Goal: Find specific page/section: Find specific page/section

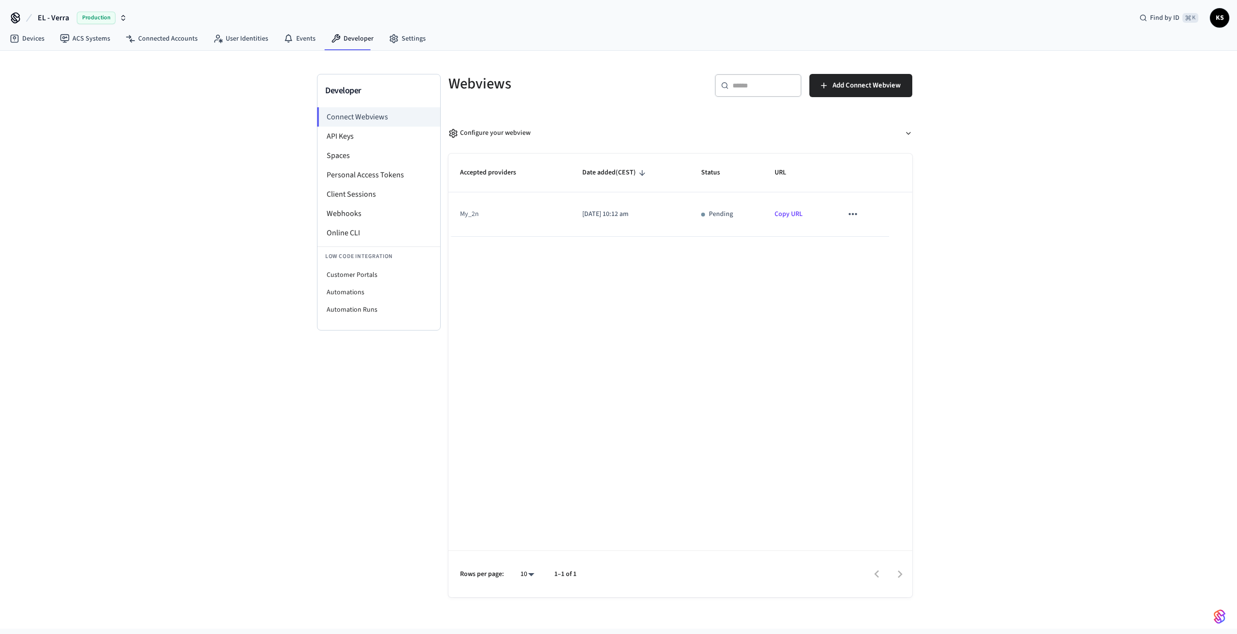
click at [111, 22] on span "Production" at bounding box center [96, 18] width 39 height 13
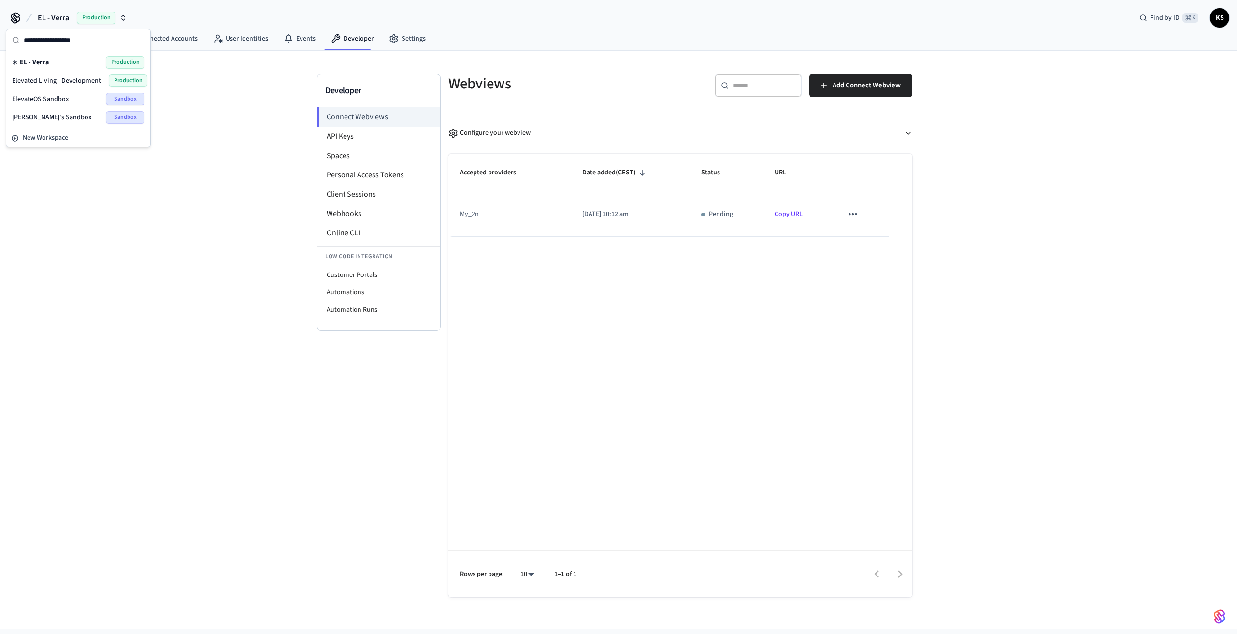
drag, startPoint x: 45, startPoint y: 62, endPoint x: 19, endPoint y: 62, distance: 26.1
click at [18, 62] on div "EL - Verra Production" at bounding box center [78, 62] width 132 height 13
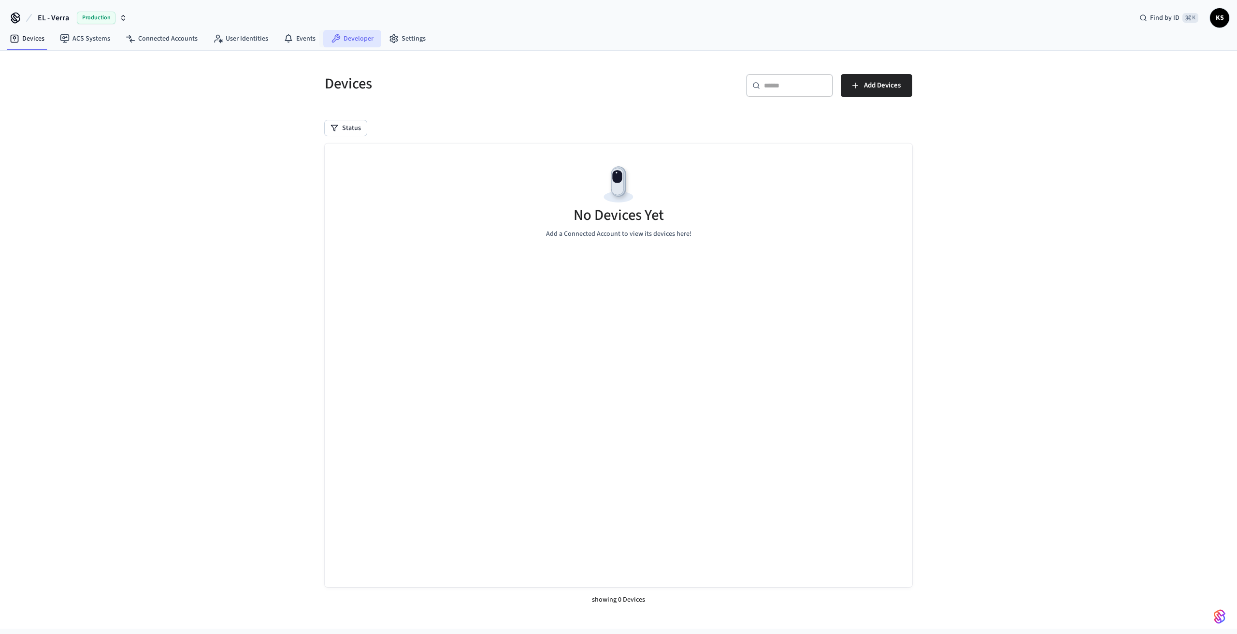
click at [338, 41] on link "Developer" at bounding box center [352, 38] width 58 height 17
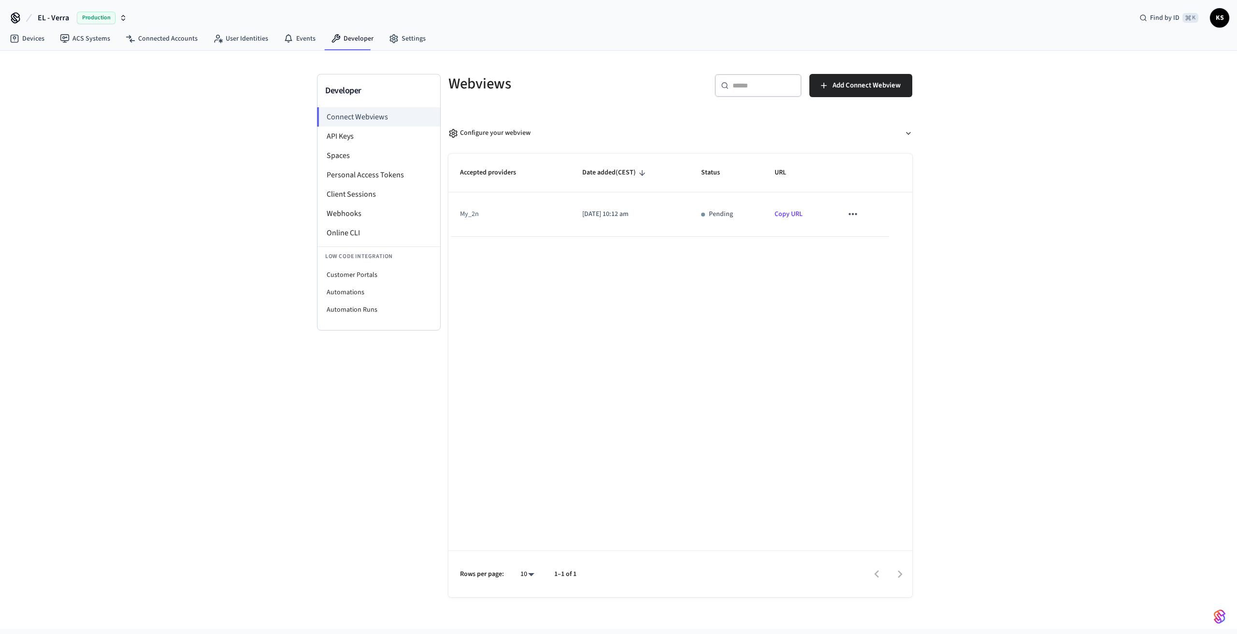
click at [117, 18] on div "Production" at bounding box center [102, 18] width 50 height 13
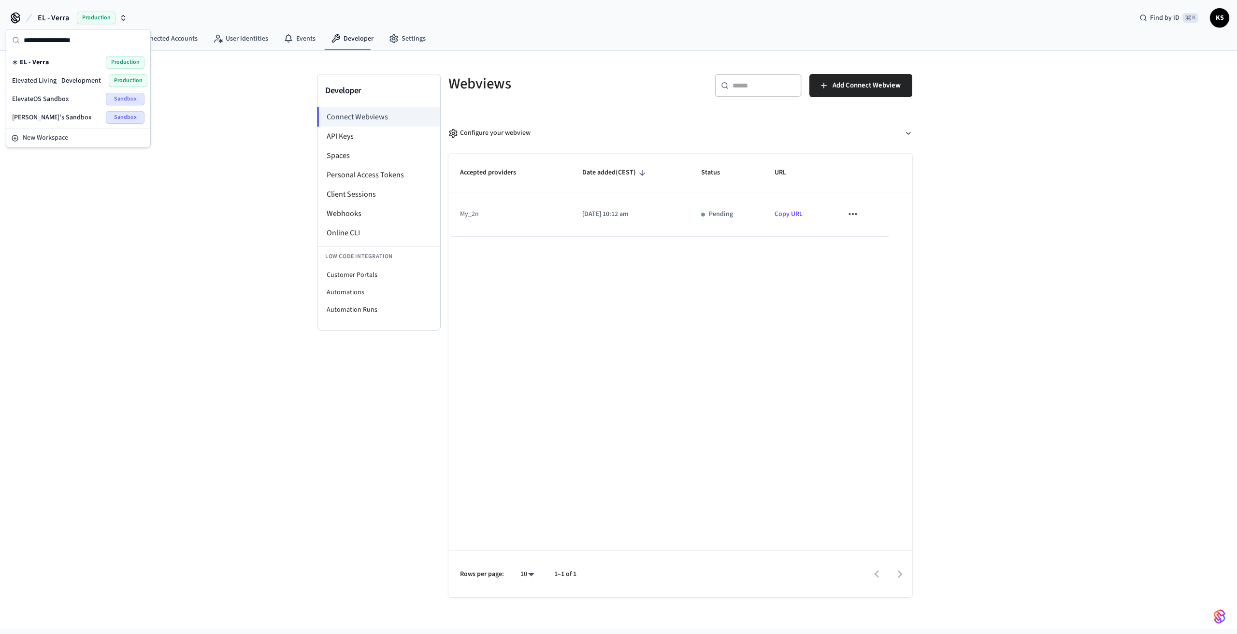
click at [80, 83] on span "Elevated Living - Development" at bounding box center [56, 81] width 89 height 10
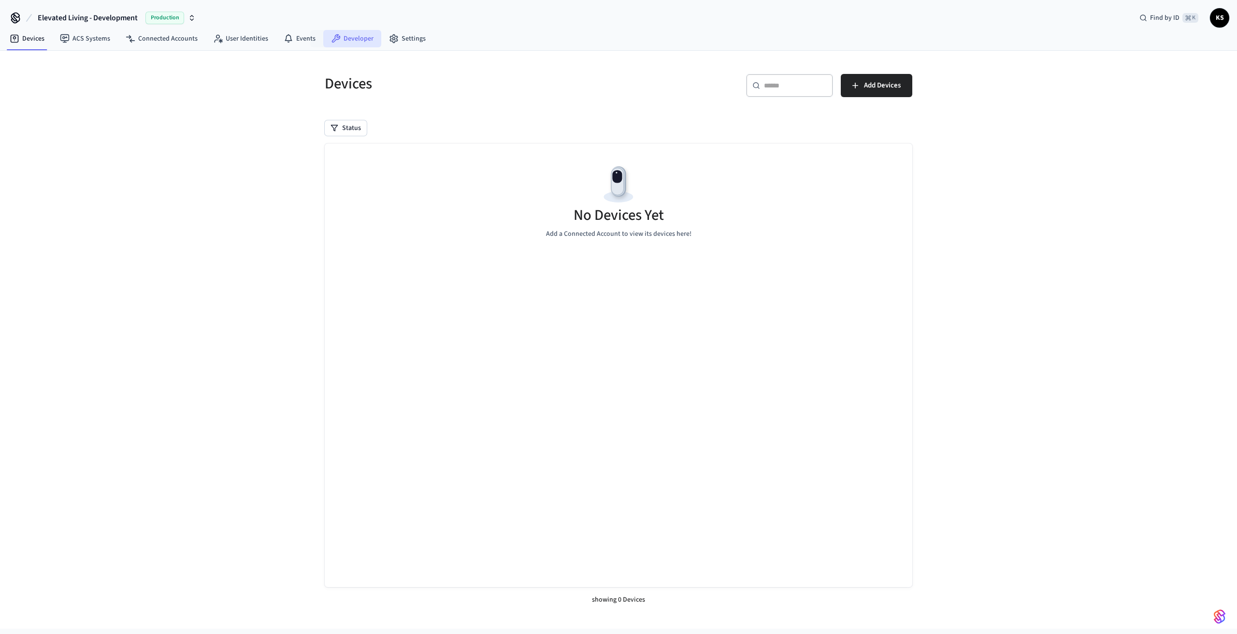
click at [347, 40] on link "Developer" at bounding box center [352, 38] width 58 height 17
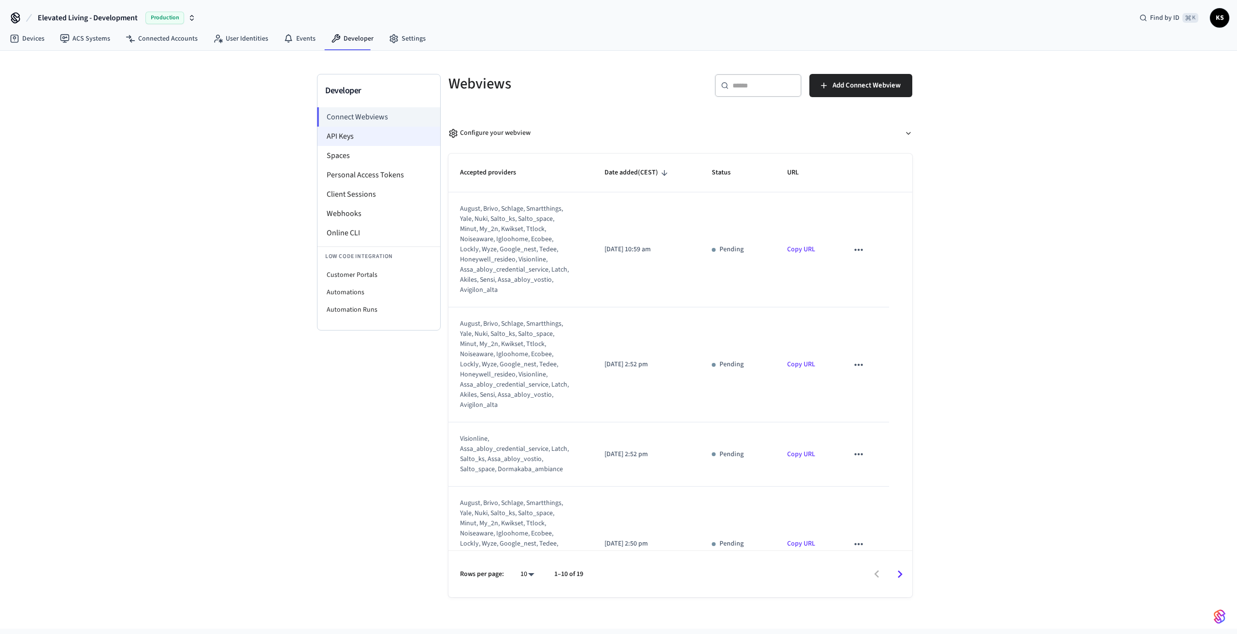
click at [374, 134] on li "API Keys" at bounding box center [379, 136] width 123 height 19
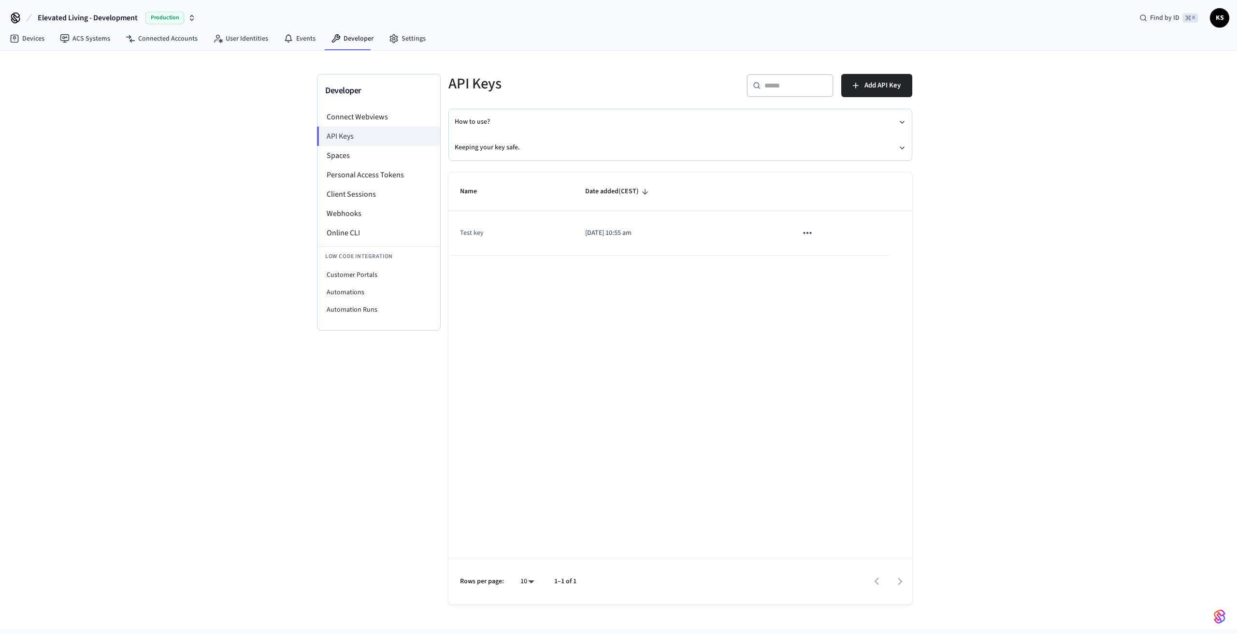
click at [185, 15] on div "Production" at bounding box center [170, 18] width 50 height 13
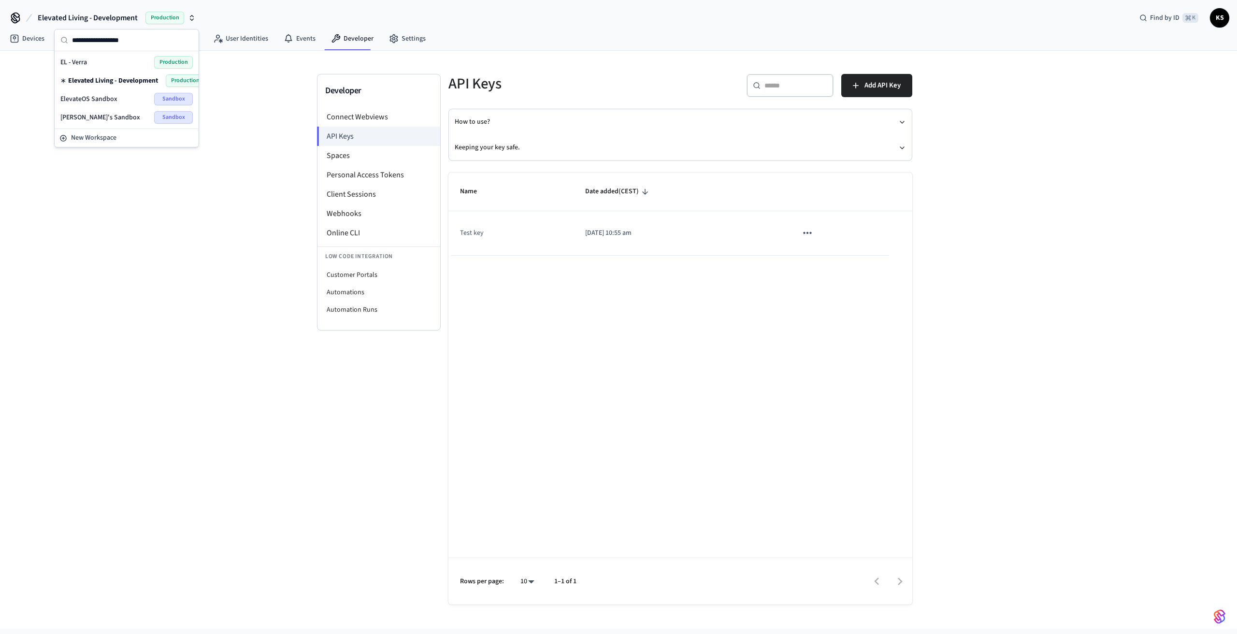
click at [115, 100] on span "ElevateOS Sandbox" at bounding box center [88, 99] width 57 height 10
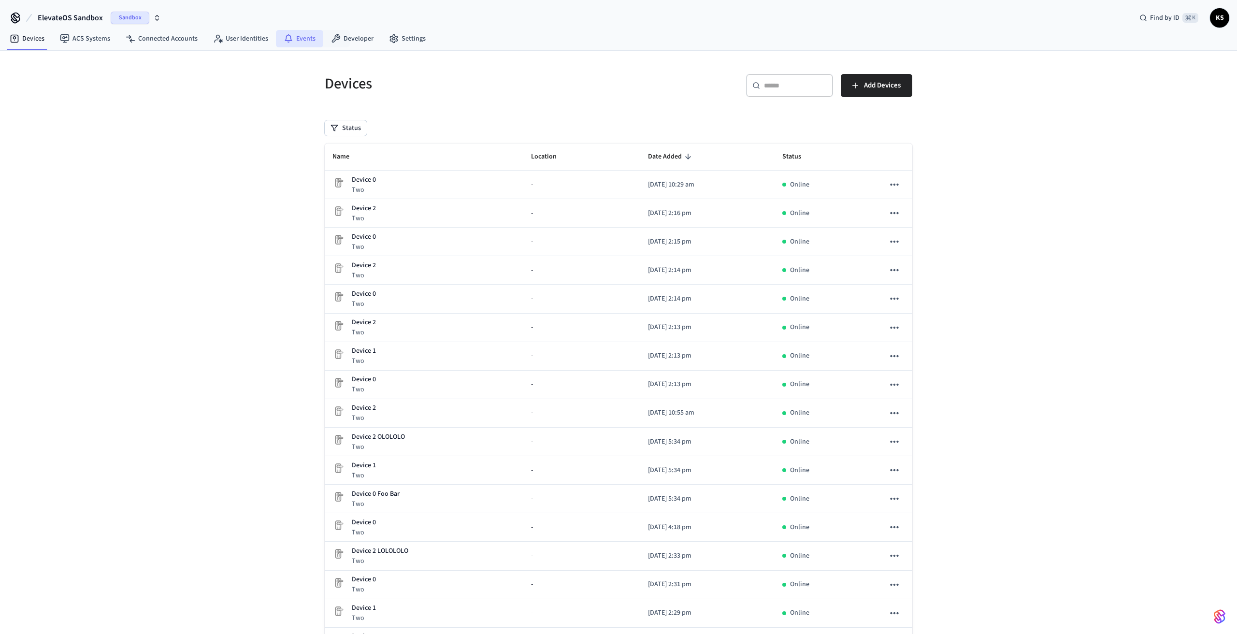
click at [285, 40] on icon at bounding box center [288, 37] width 7 height 7
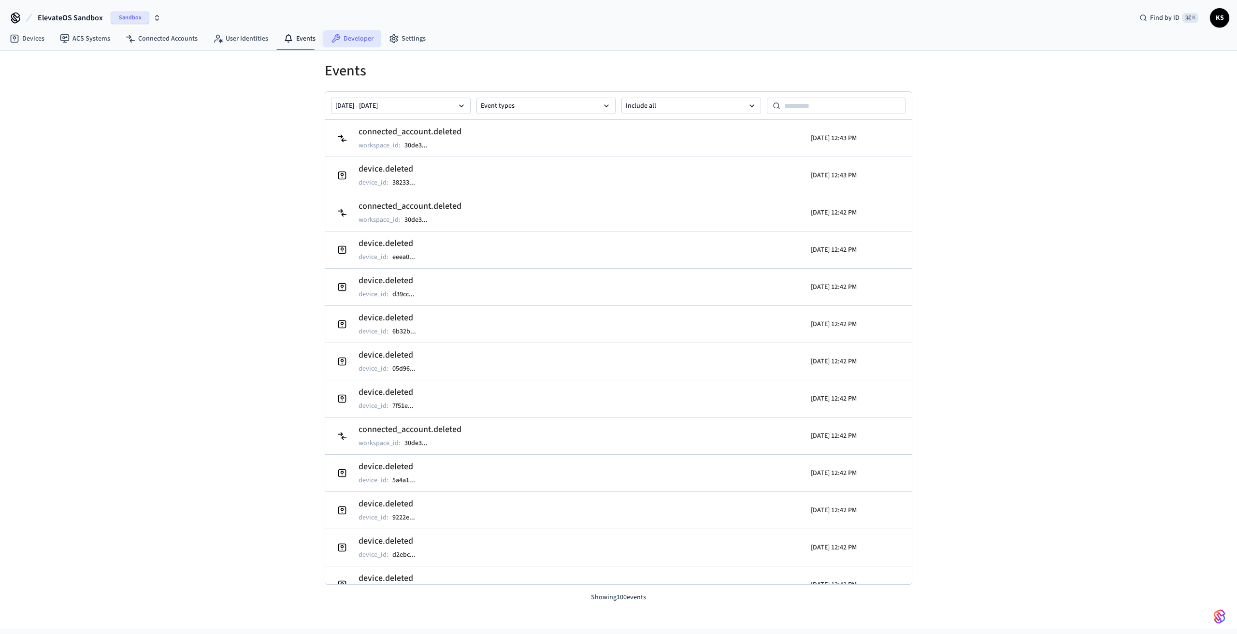
click at [345, 40] on link "Developer" at bounding box center [352, 38] width 58 height 17
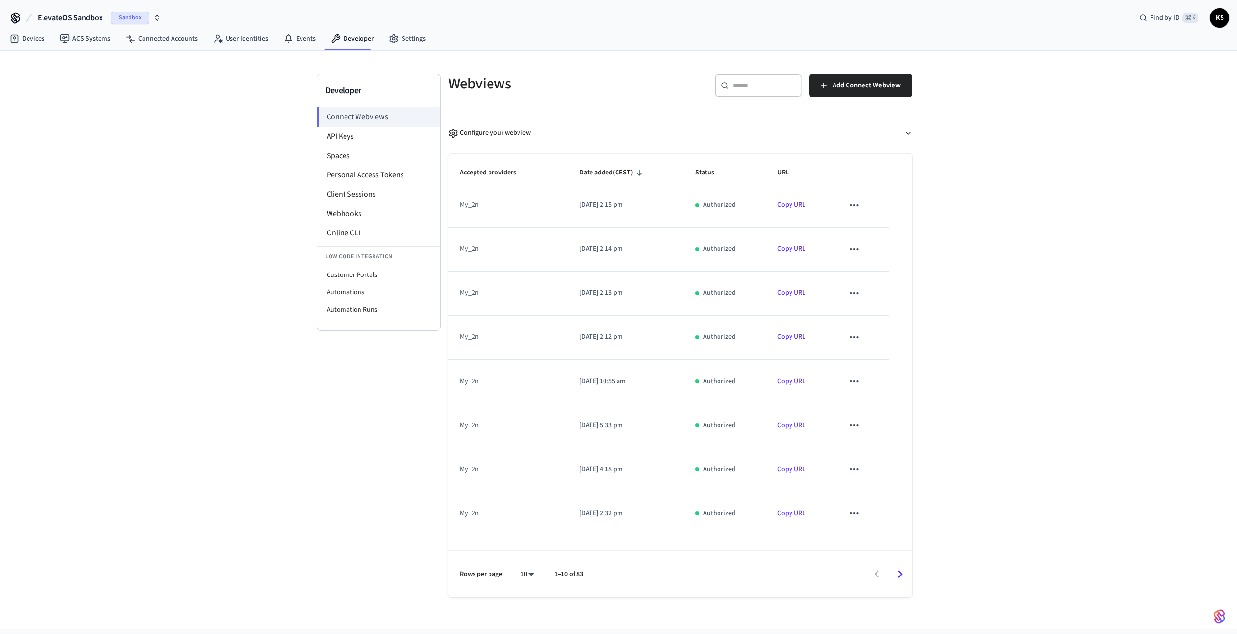
scroll to position [83, 0]
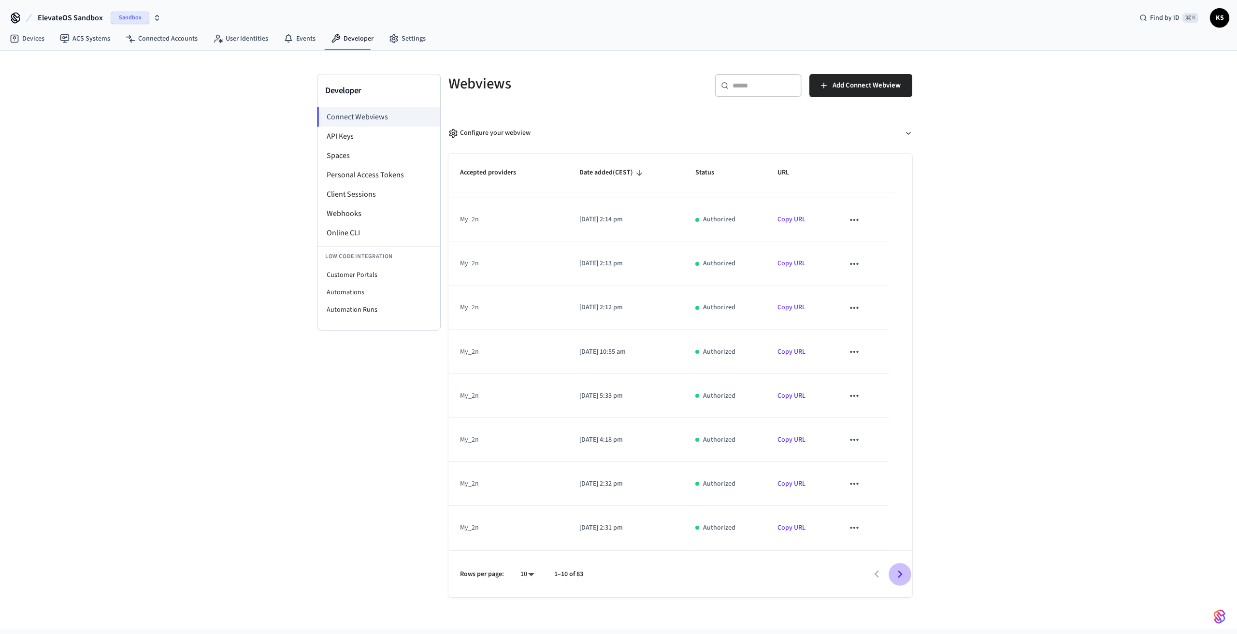
click at [897, 584] on button "Go to next page" at bounding box center [900, 574] width 23 height 23
click at [899, 575] on icon "Go to next page" at bounding box center [900, 574] width 15 height 15
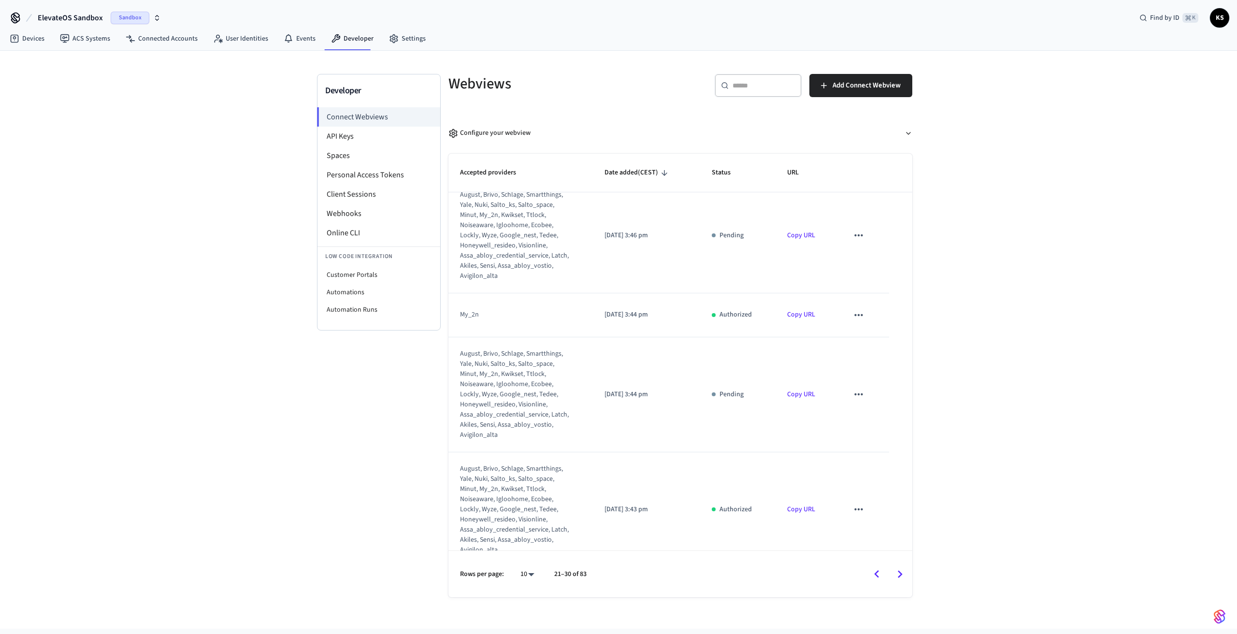
scroll to position [580, 0]
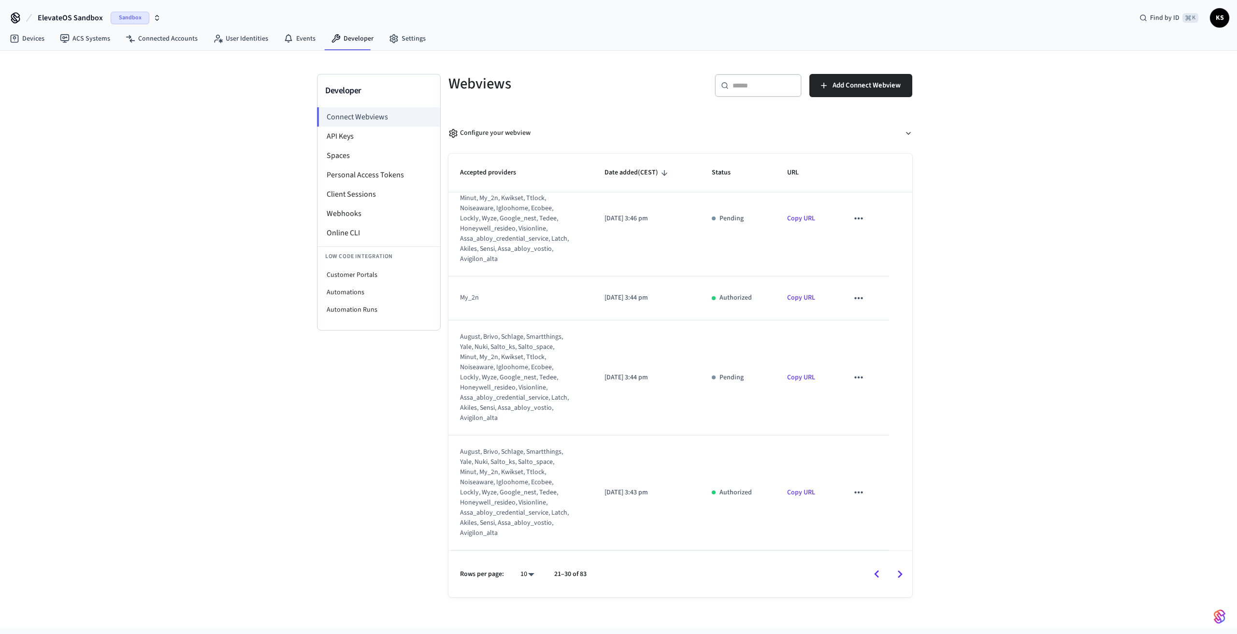
click at [901, 569] on icon "Go to next page" at bounding box center [900, 574] width 15 height 15
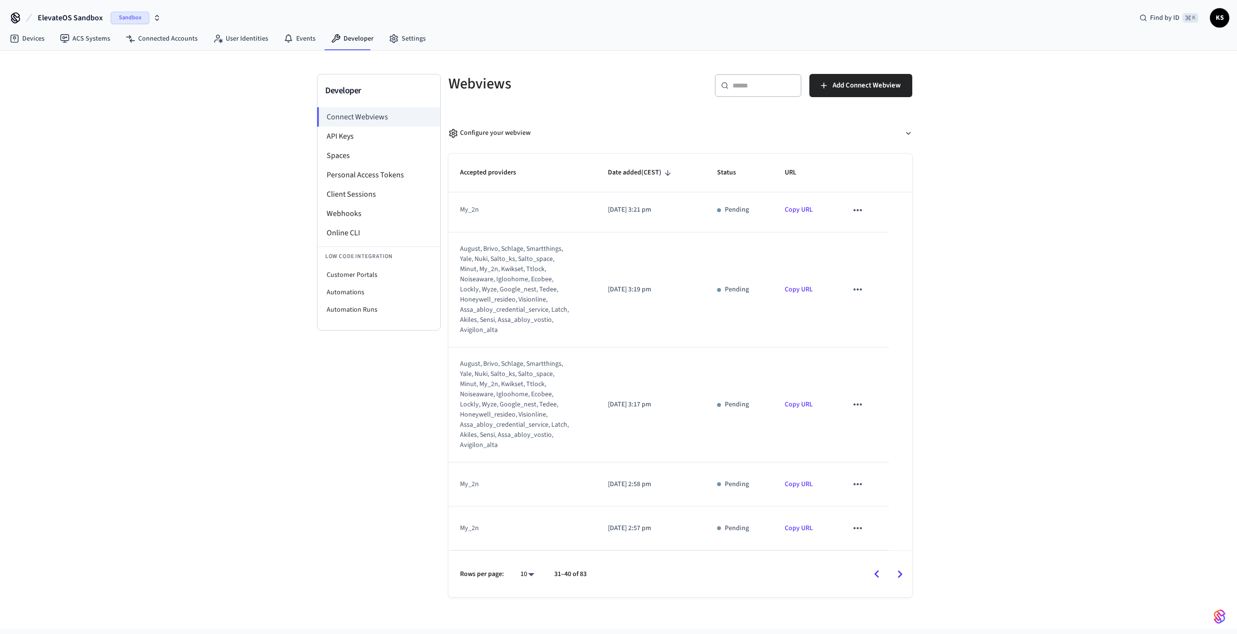
scroll to position [295, 0]
click at [902, 578] on icon "Go to next page" at bounding box center [900, 574] width 15 height 15
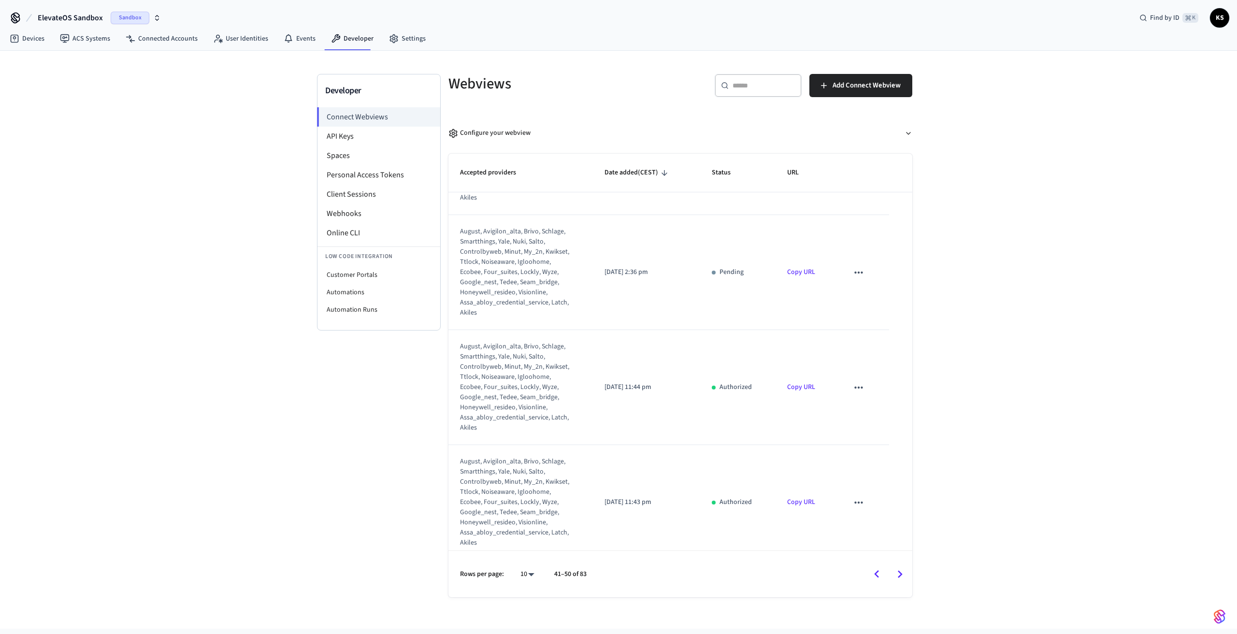
scroll to position [732, 0]
click at [154, 17] on icon "button" at bounding box center [157, 18] width 8 height 8
click at [68, 78] on span "Elevated Living - Development" at bounding box center [68, 81] width 89 height 10
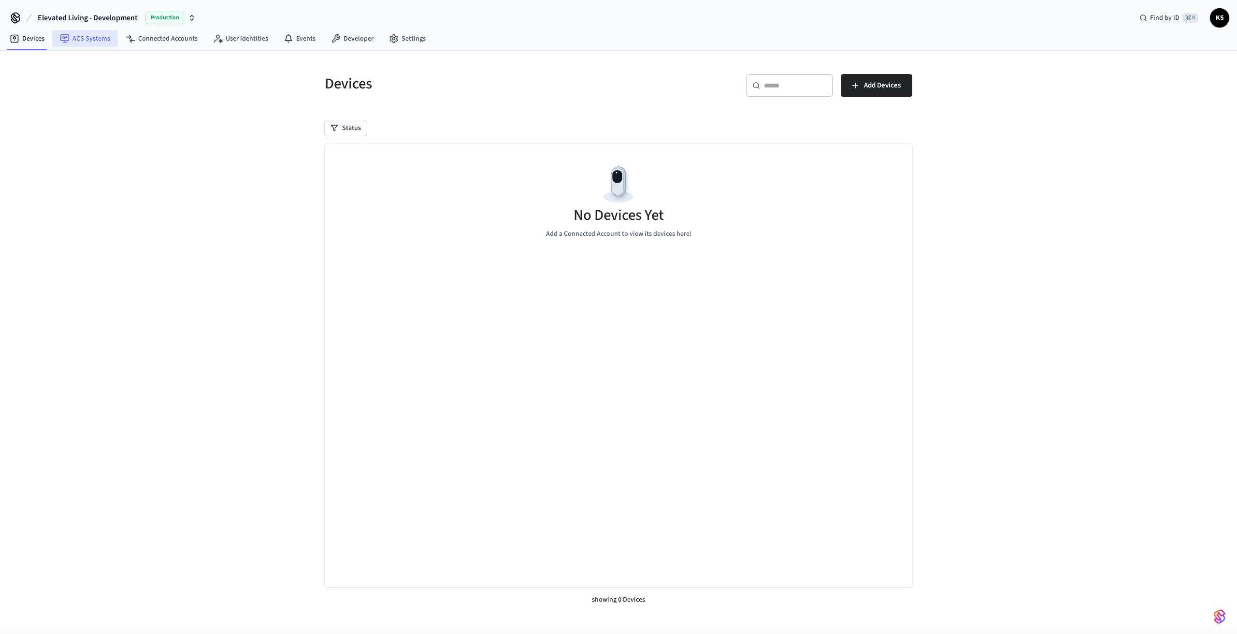
click at [88, 42] on link "ACS Systems" at bounding box center [85, 38] width 66 height 17
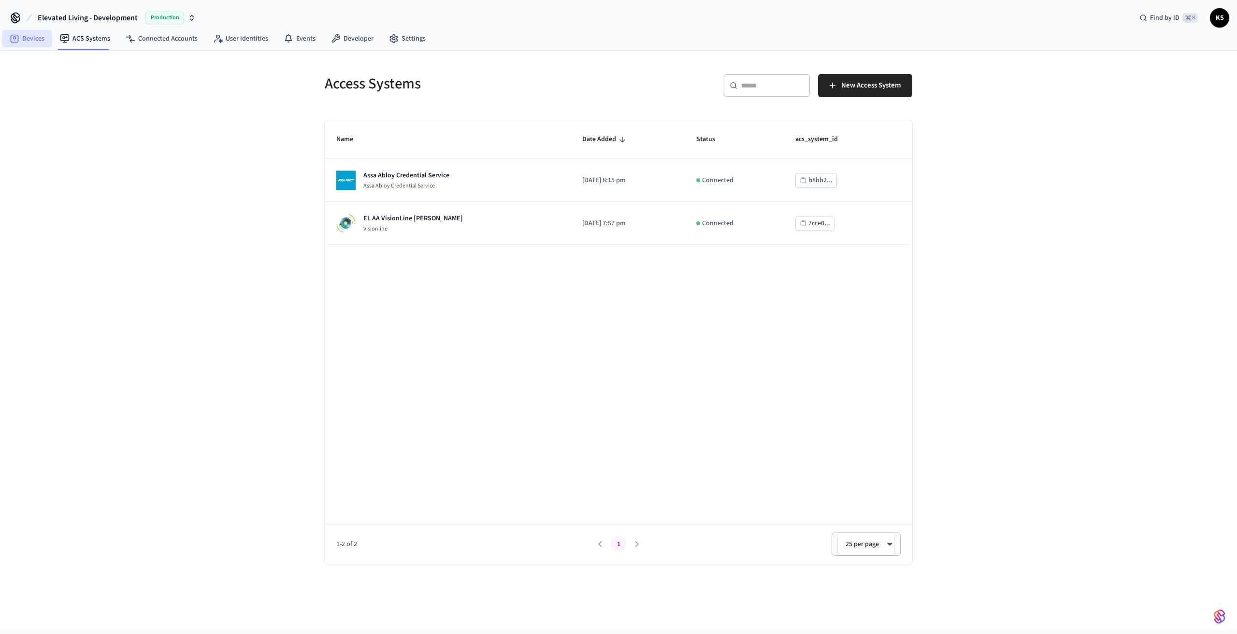
click at [49, 41] on link "Devices" at bounding box center [27, 38] width 50 height 17
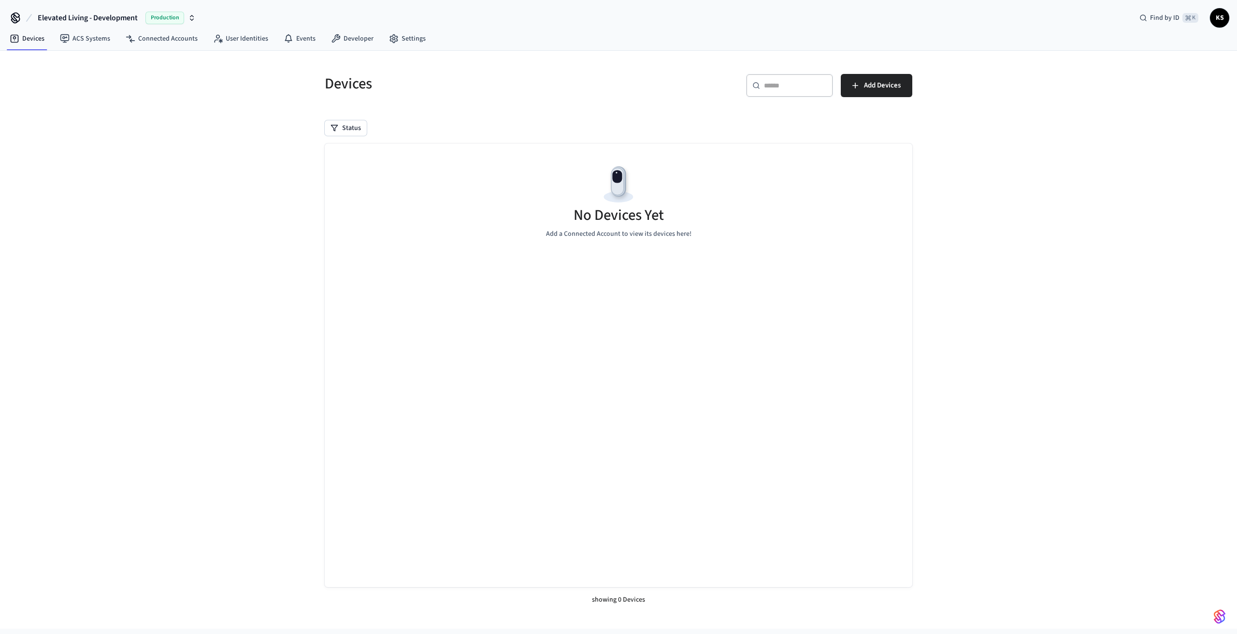
click at [148, 21] on span "Production" at bounding box center [164, 18] width 39 height 13
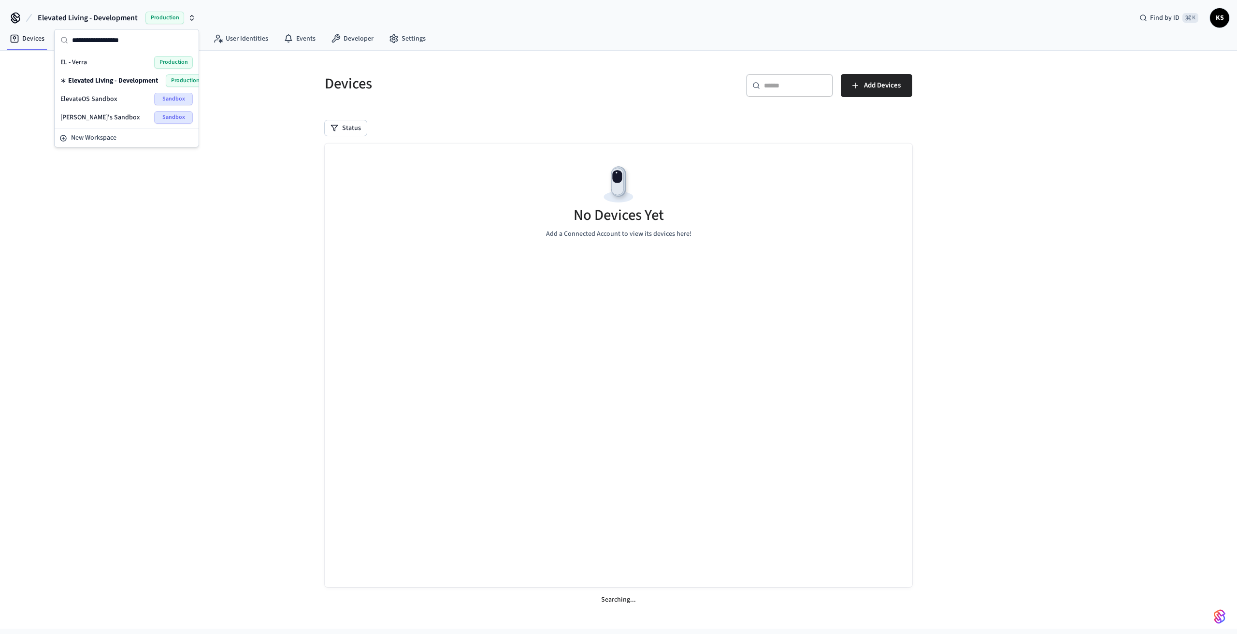
click at [121, 79] on span "Elevated Living - Development" at bounding box center [113, 81] width 90 height 10
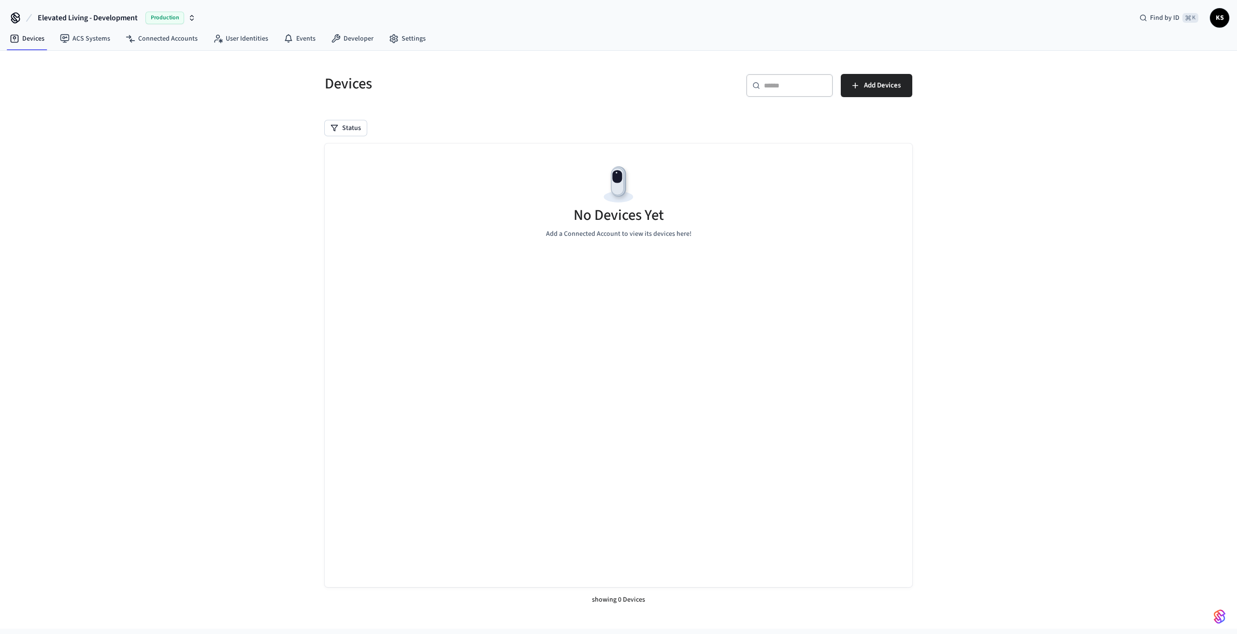
click at [173, 20] on span "Production" at bounding box center [164, 18] width 39 height 13
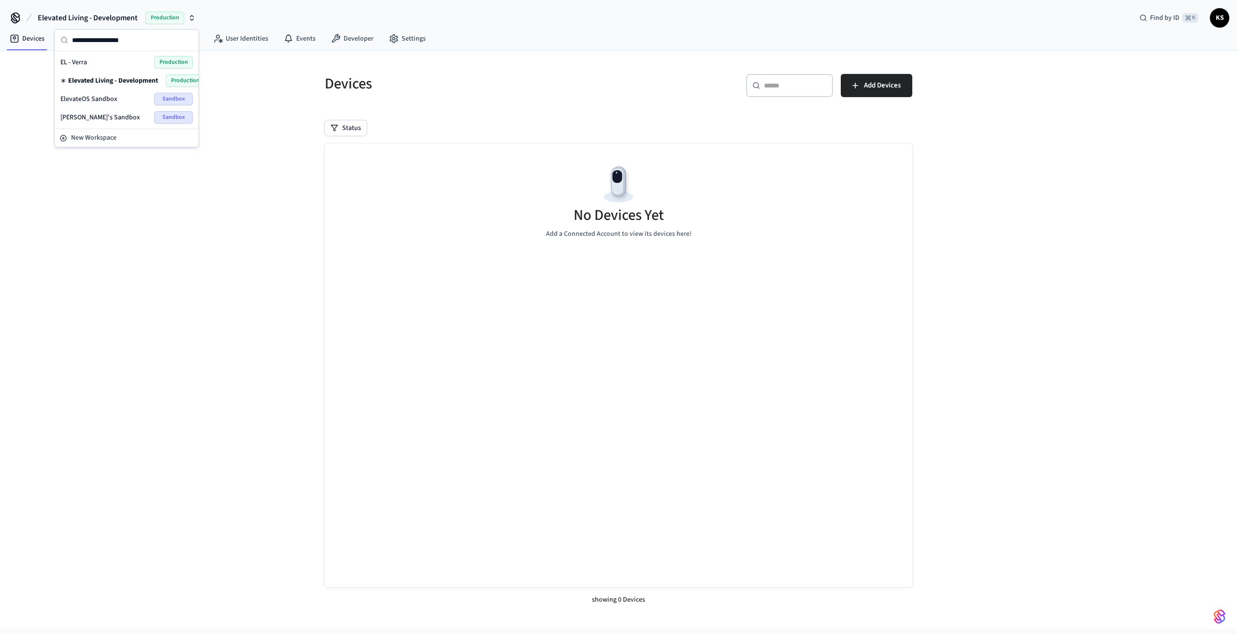
click at [112, 98] on span "ElevateOS Sandbox" at bounding box center [88, 99] width 57 height 10
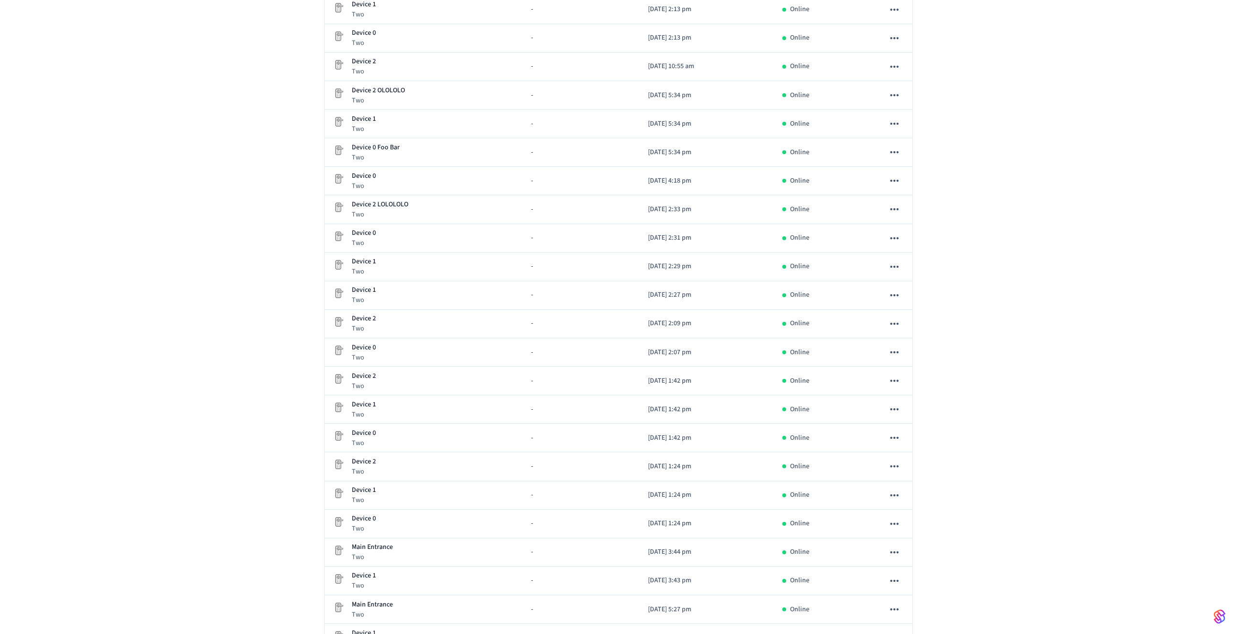
scroll to position [511, 0]
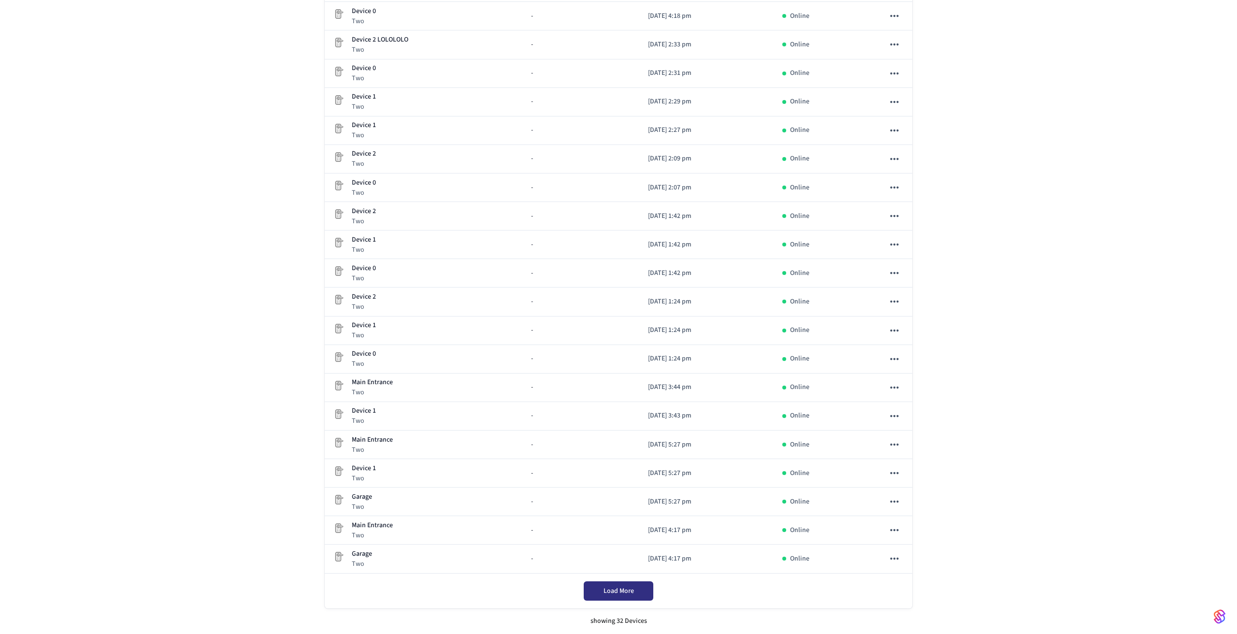
click at [602, 583] on button "Load More" at bounding box center [619, 590] width 70 height 19
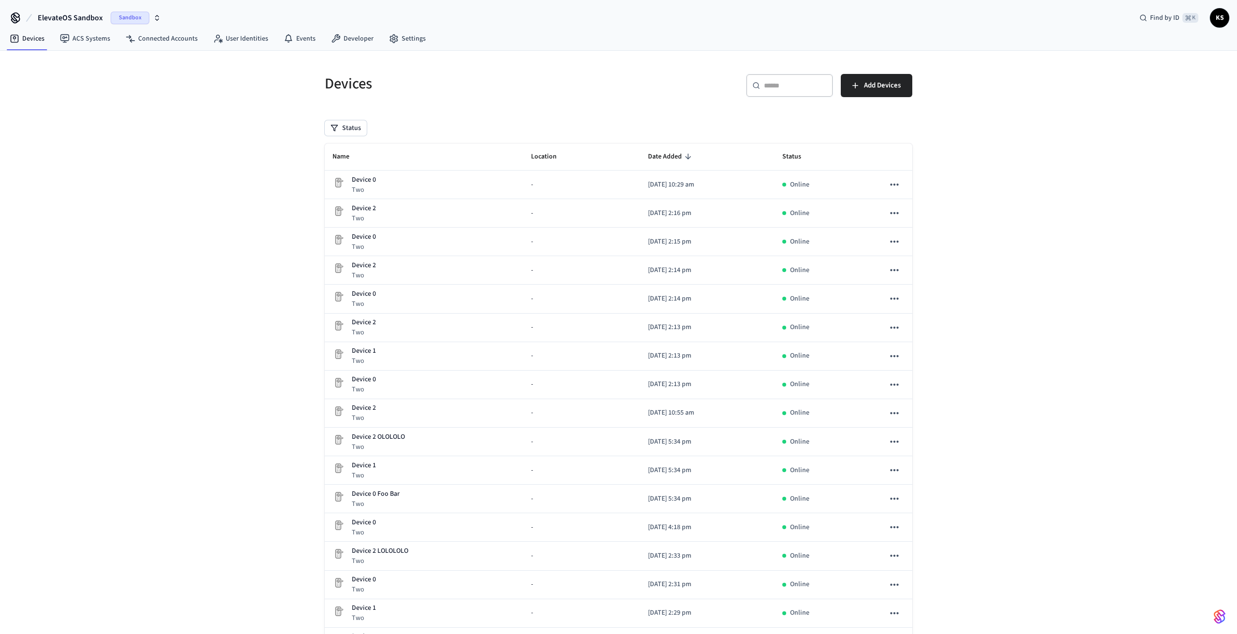
click at [153, 15] on icon "button" at bounding box center [157, 18] width 8 height 8
click at [93, 81] on span "Elevated Living - Development" at bounding box center [68, 81] width 89 height 10
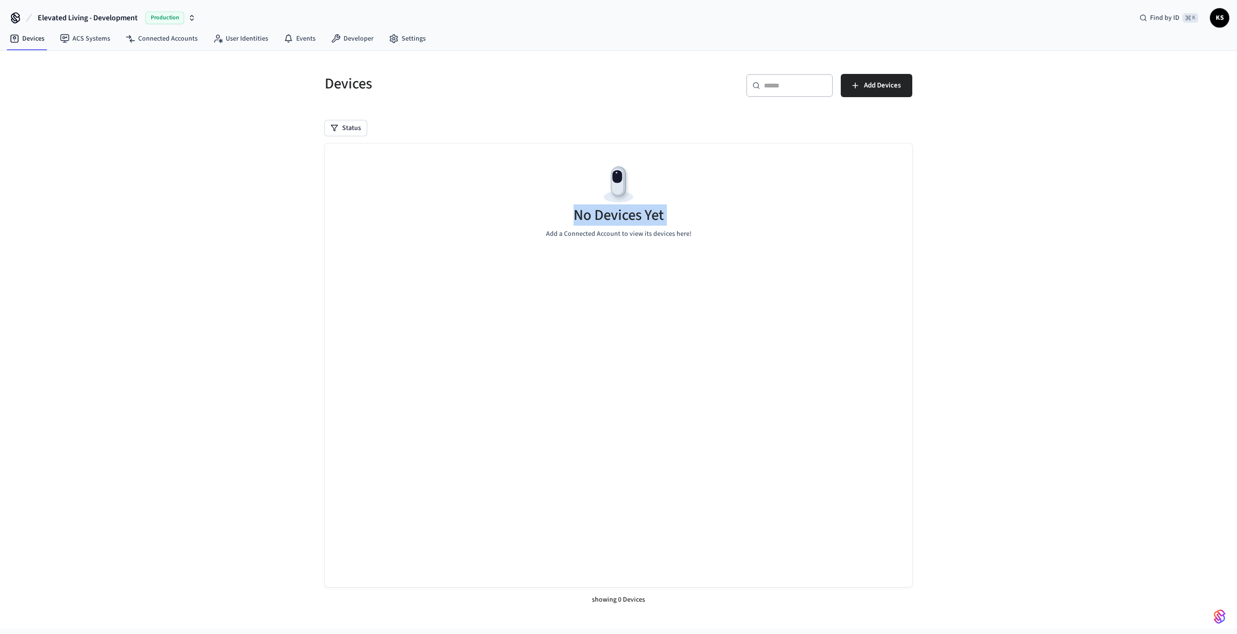
drag, startPoint x: 611, startPoint y: 220, endPoint x: 374, endPoint y: 198, distance: 238.4
click at [662, 225] on div "No Devices Yet Add a Connected Account to view its devices here!" at bounding box center [619, 201] width 588 height 115
click at [168, 40] on link "Connected Accounts" at bounding box center [161, 38] width 87 height 17
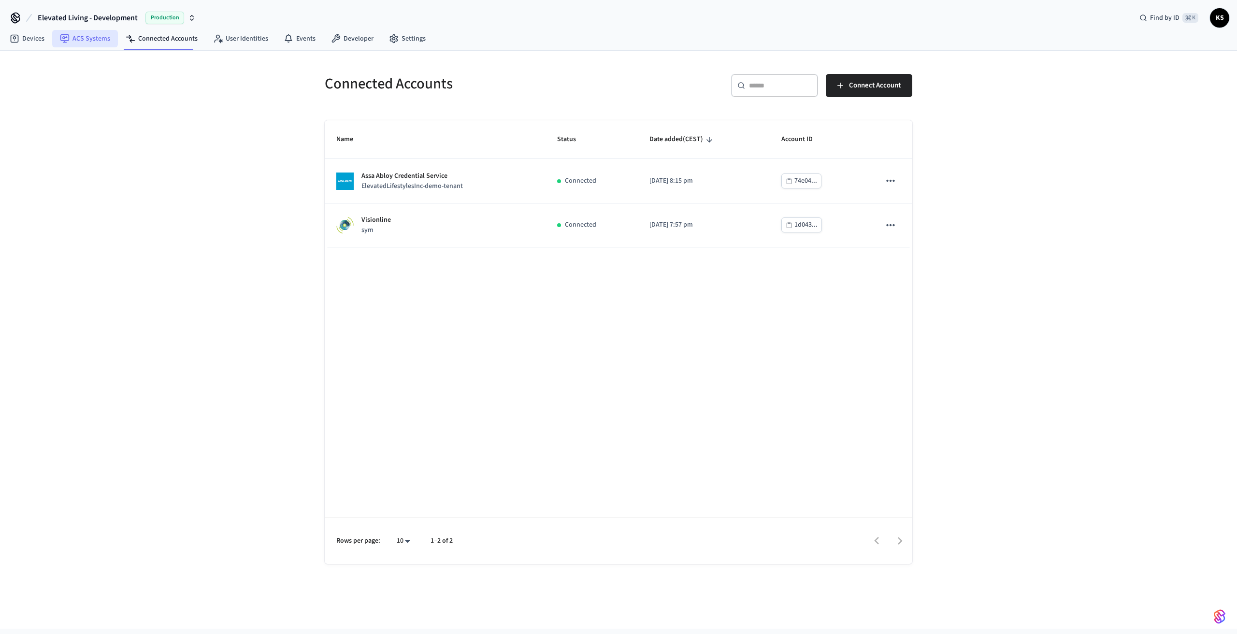
click at [102, 37] on link "ACS Systems" at bounding box center [85, 38] width 66 height 17
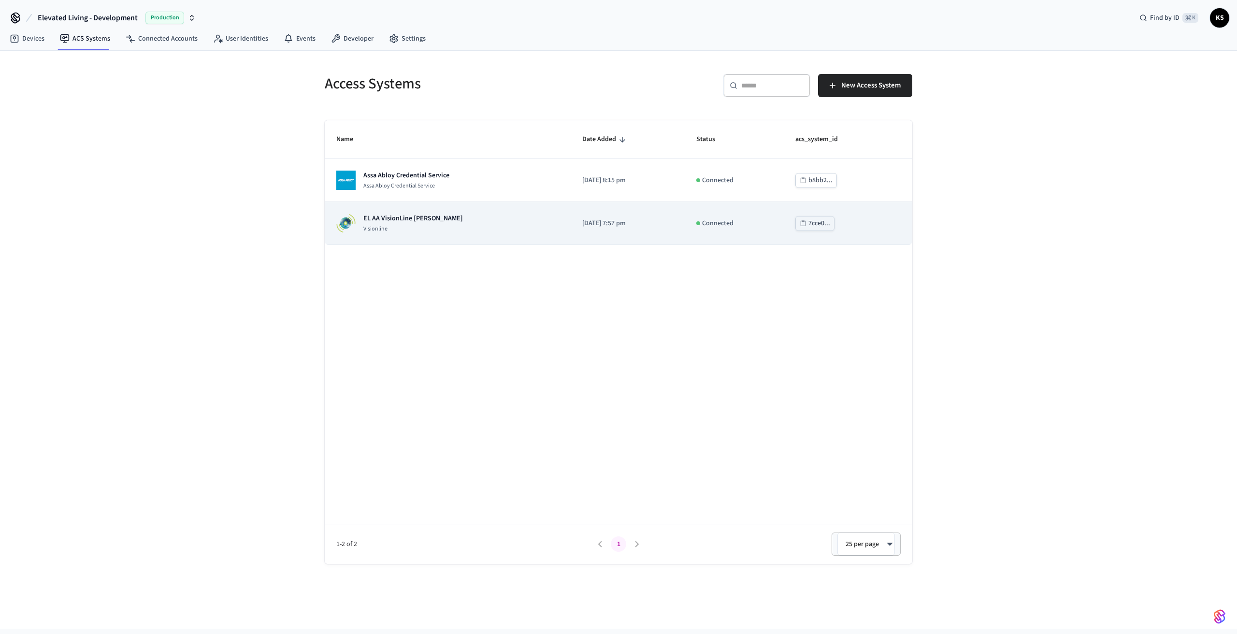
click at [466, 225] on div "EL AA VisionLine [PERSON_NAME]" at bounding box center [447, 223] width 223 height 19
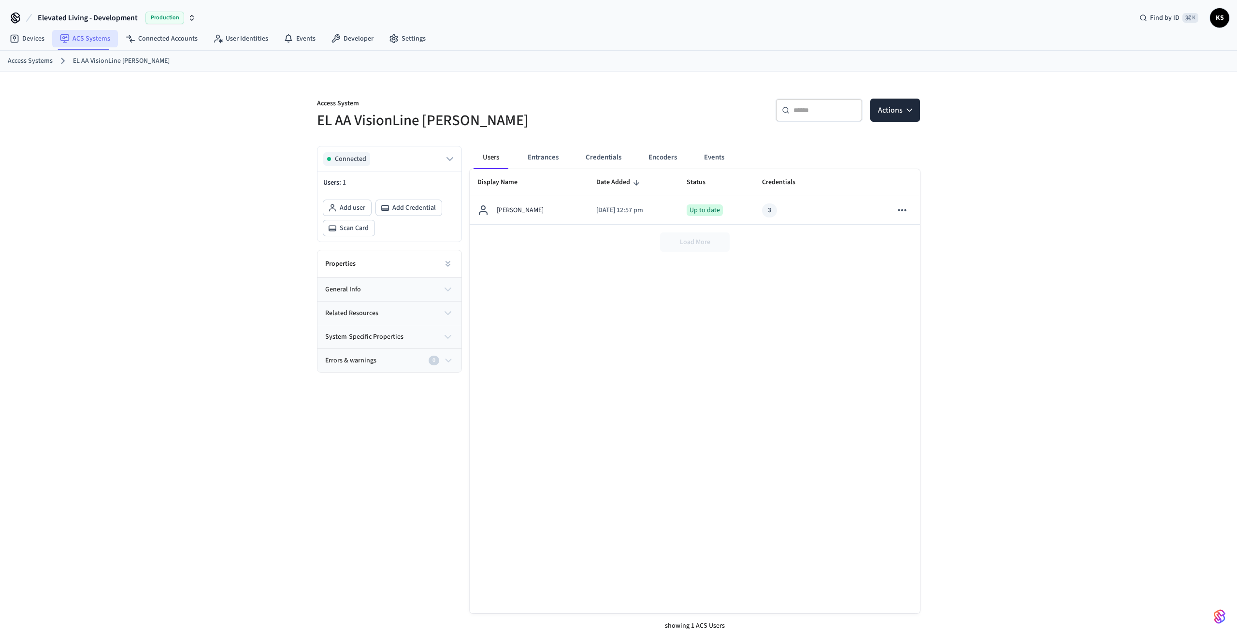
click at [98, 37] on link "ACS Systems" at bounding box center [85, 38] width 66 height 17
